Goal: Ask a question

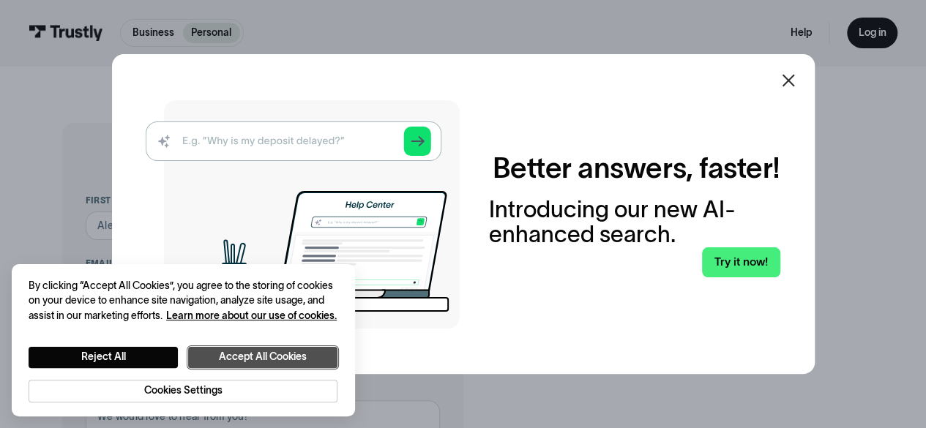
click at [261, 354] on button "Accept All Cookies" at bounding box center [262, 357] width 149 height 21
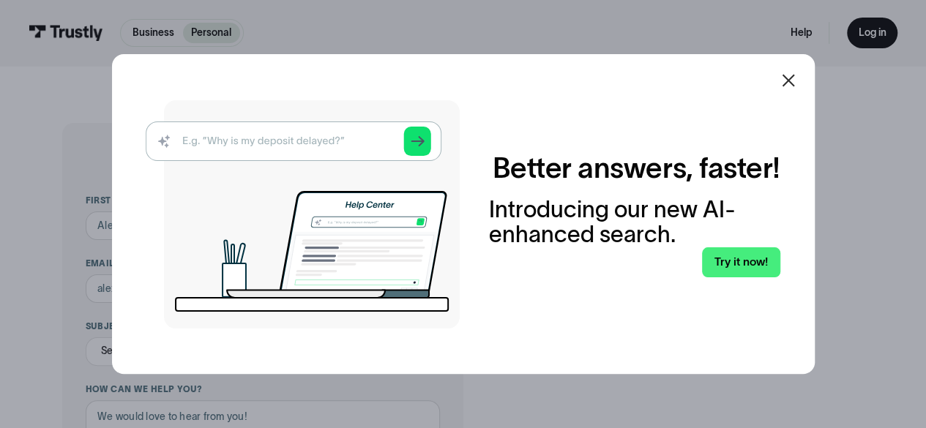
click at [315, 137] on img at bounding box center [303, 214] width 314 height 228
click at [217, 140] on img at bounding box center [303, 214] width 314 height 228
click at [231, 151] on img at bounding box center [303, 214] width 314 height 228
click at [233, 143] on img at bounding box center [303, 214] width 314 height 228
click at [425, 143] on img at bounding box center [303, 214] width 314 height 228
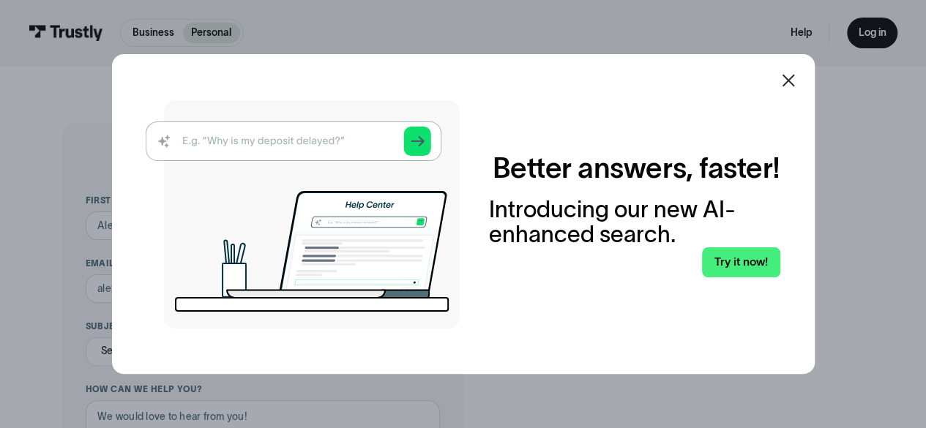
click at [425, 138] on img at bounding box center [303, 214] width 314 height 228
click at [797, 78] on icon at bounding box center [788, 81] width 18 height 18
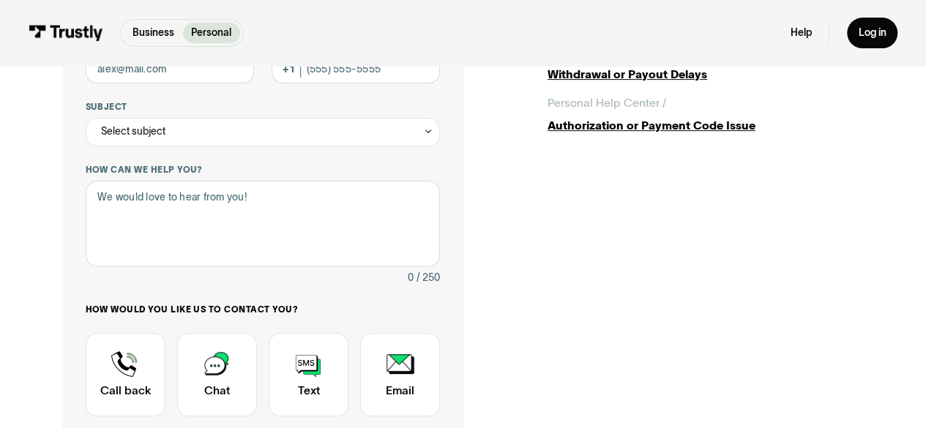
scroll to position [366, 0]
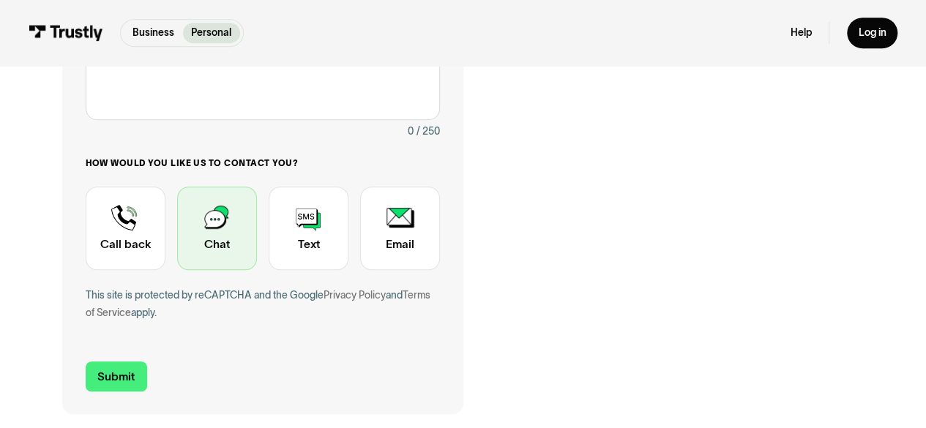
click at [221, 230] on div "Contact Trustly Support" at bounding box center [217, 228] width 80 height 83
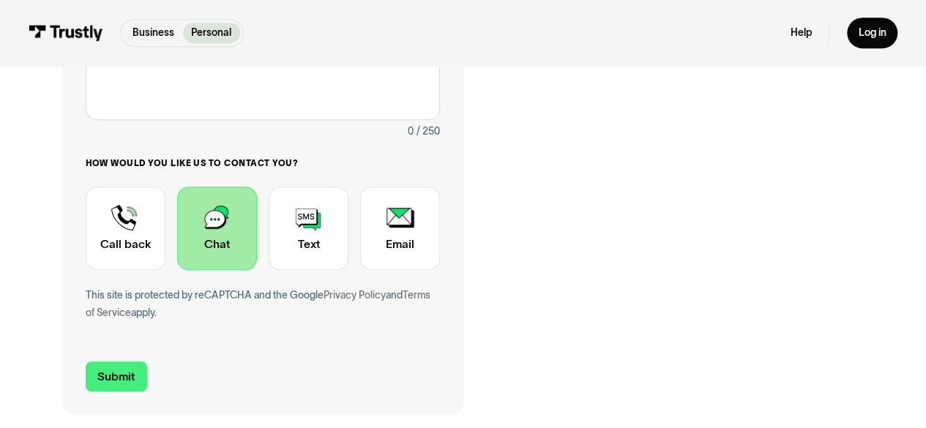
click at [221, 230] on div "Contact Trustly Support" at bounding box center [217, 228] width 80 height 83
click at [119, 384] on input "Submit" at bounding box center [116, 377] width 61 height 30
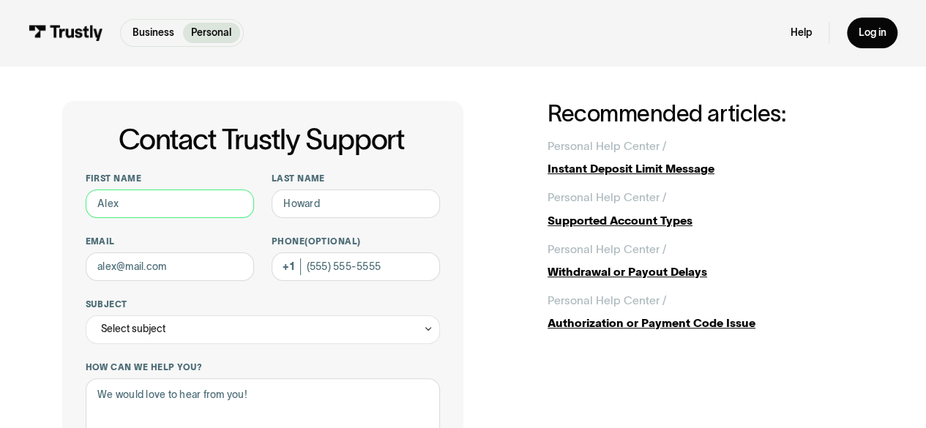
scroll to position [0, 0]
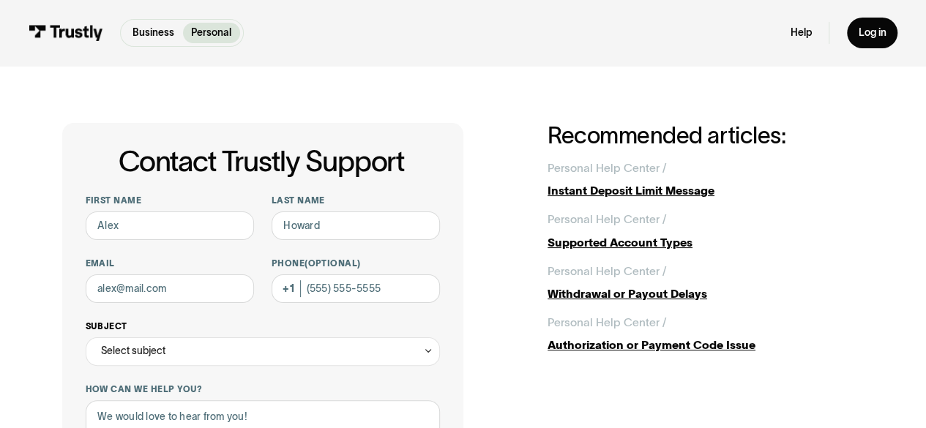
click at [425, 353] on icon "Contact Trustly Support" at bounding box center [428, 350] width 10 height 11
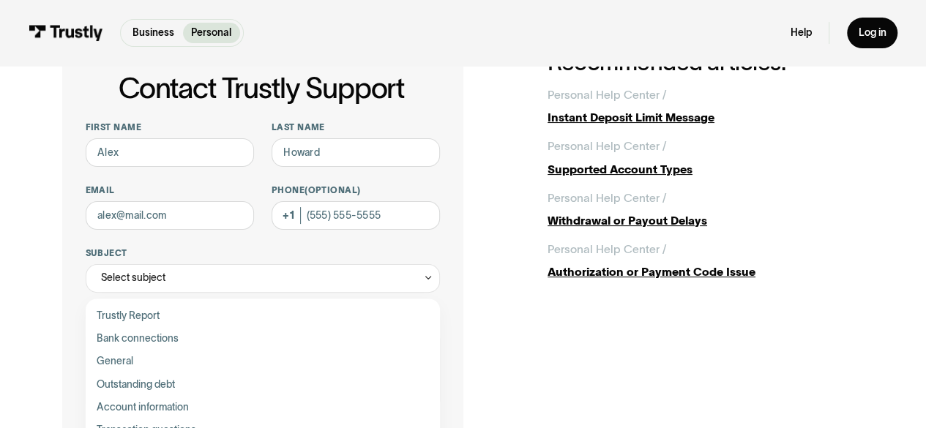
scroll to position [220, 0]
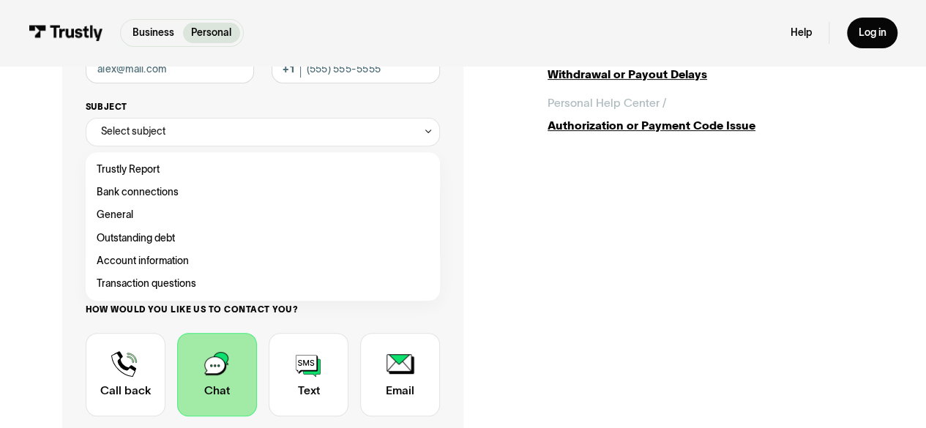
click at [427, 134] on icon "Contact Trustly Support" at bounding box center [428, 131] width 10 height 11
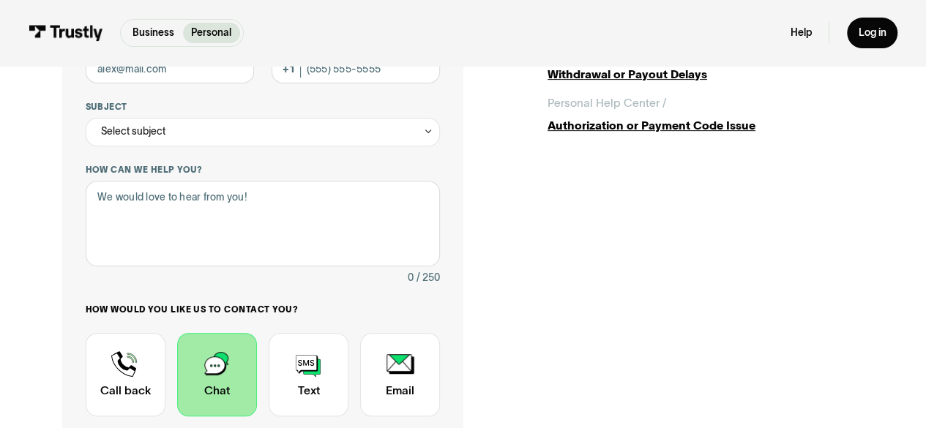
scroll to position [146, 0]
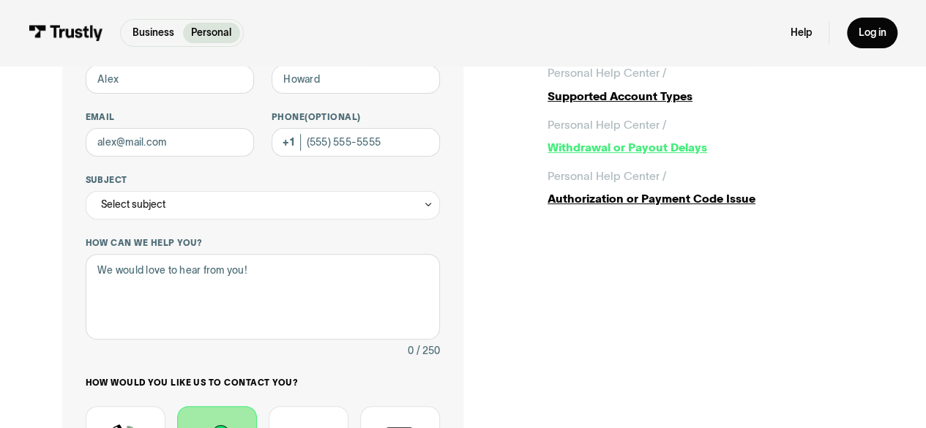
click at [576, 146] on div "Withdrawal or Payout Delays" at bounding box center [705, 147] width 316 height 17
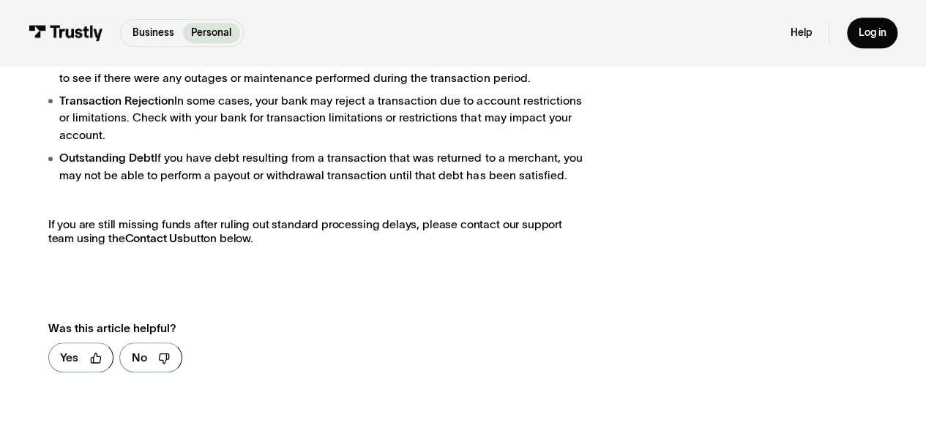
scroll to position [586, 0]
